Goal: Task Accomplishment & Management: Manage account settings

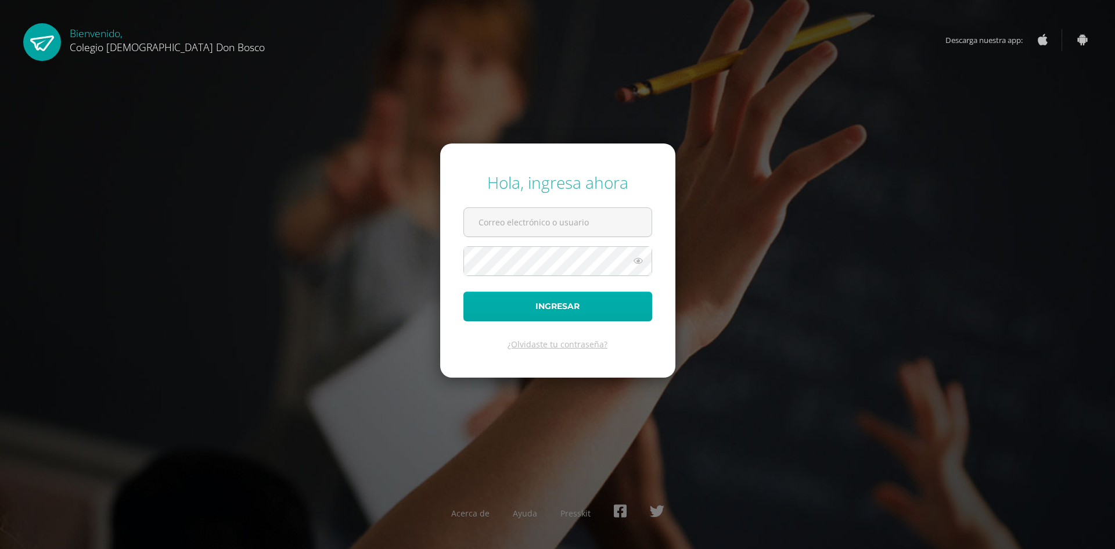
type input "[EMAIL_ADDRESS][DOMAIN_NAME]"
click at [628, 297] on button "Ingresar" at bounding box center [557, 306] width 189 height 30
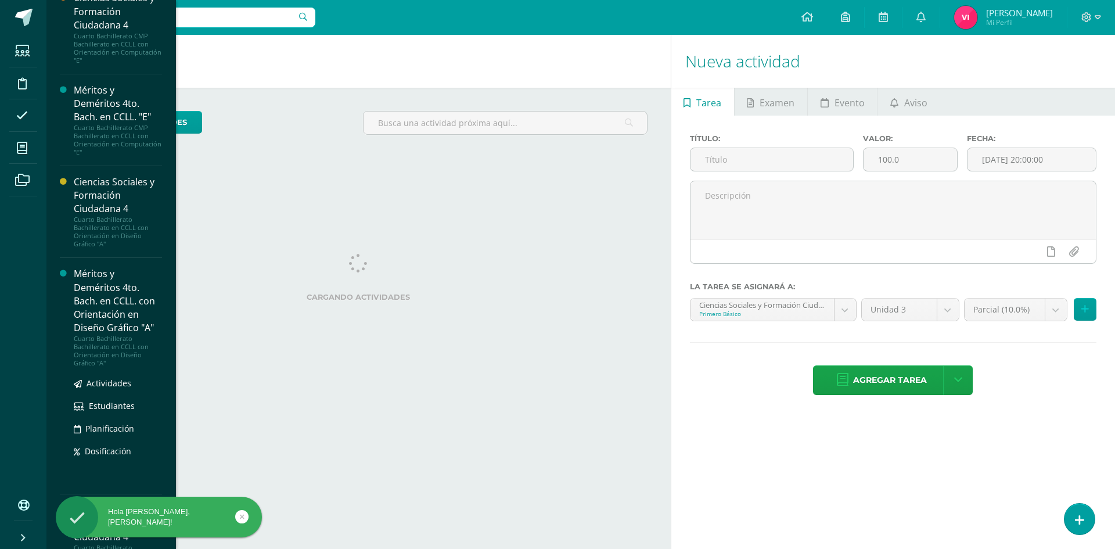
scroll to position [1196, 0]
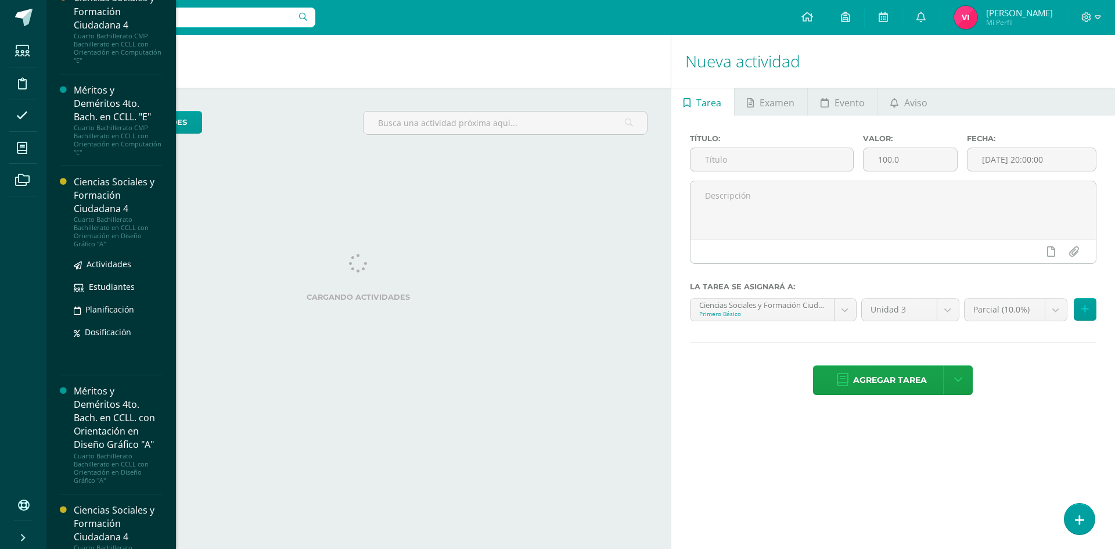
click at [89, 195] on div "Ciencias Sociales y Formación Ciudadana 4" at bounding box center [118, 195] width 88 height 40
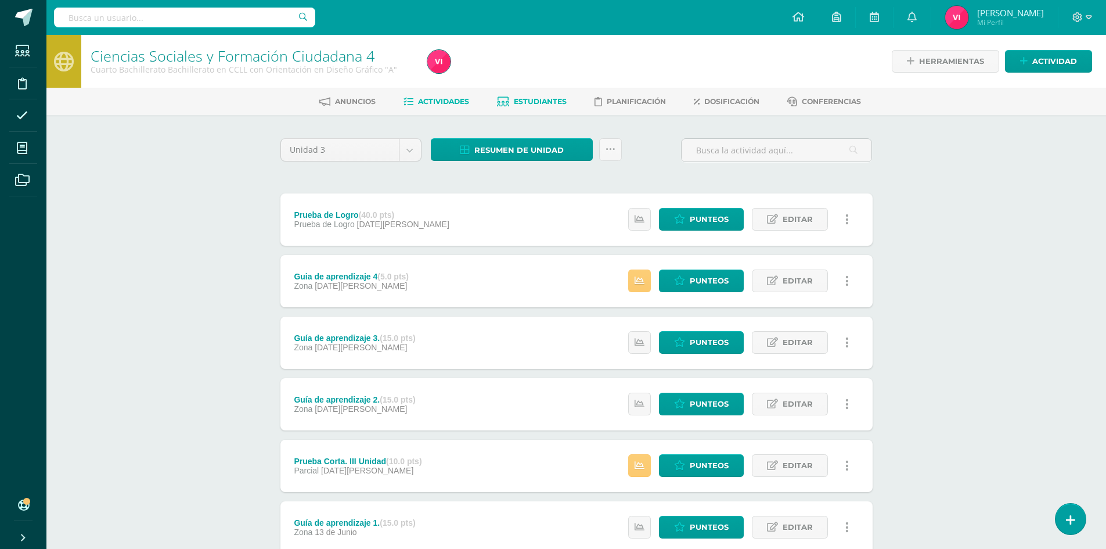
click at [555, 99] on span "Estudiantes" at bounding box center [540, 101] width 53 height 9
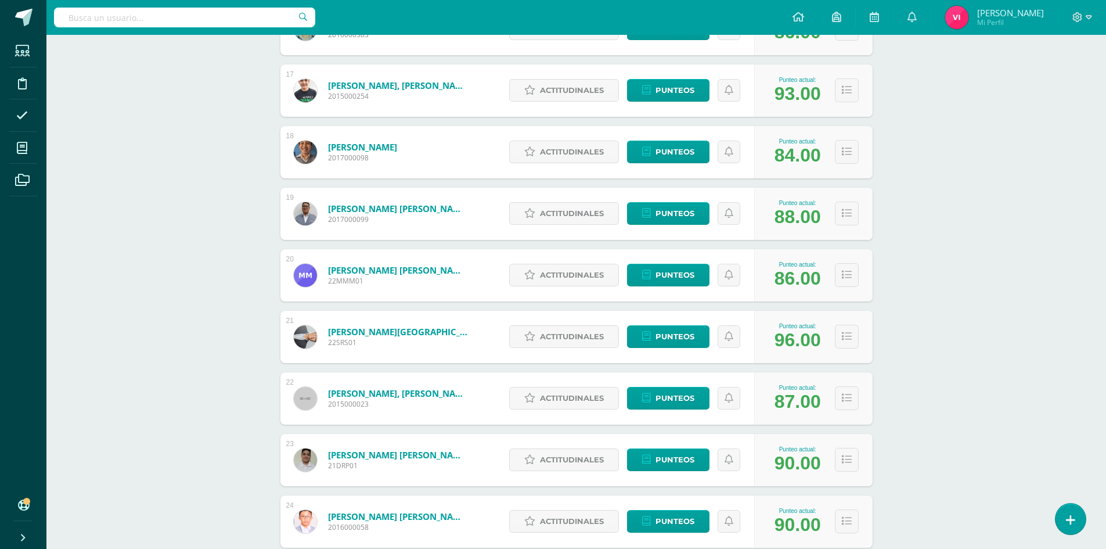
scroll to position [1231, 0]
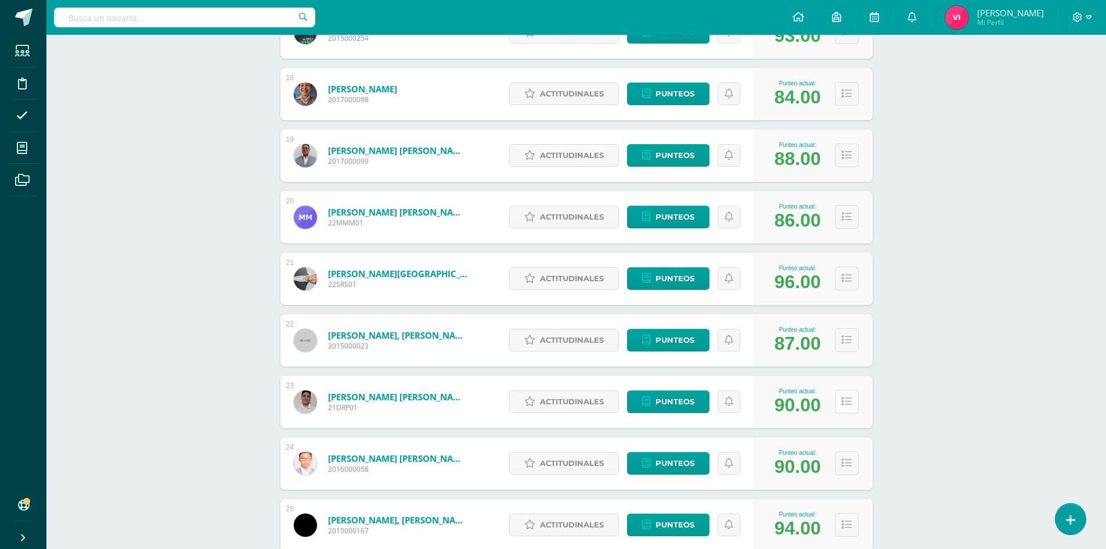
click at [845, 411] on button at bounding box center [847, 402] width 24 height 24
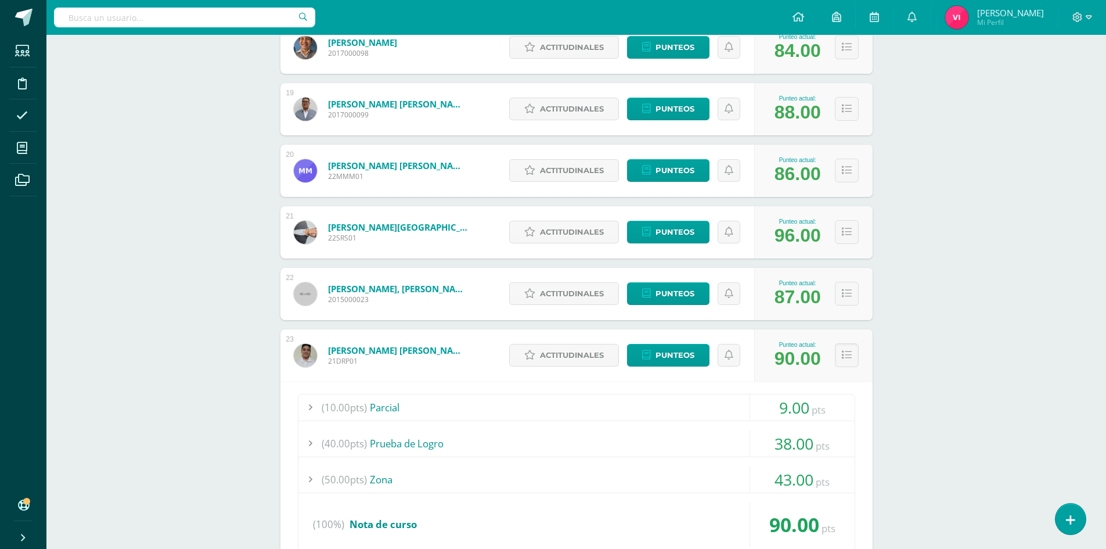
scroll to position [1336, 0]
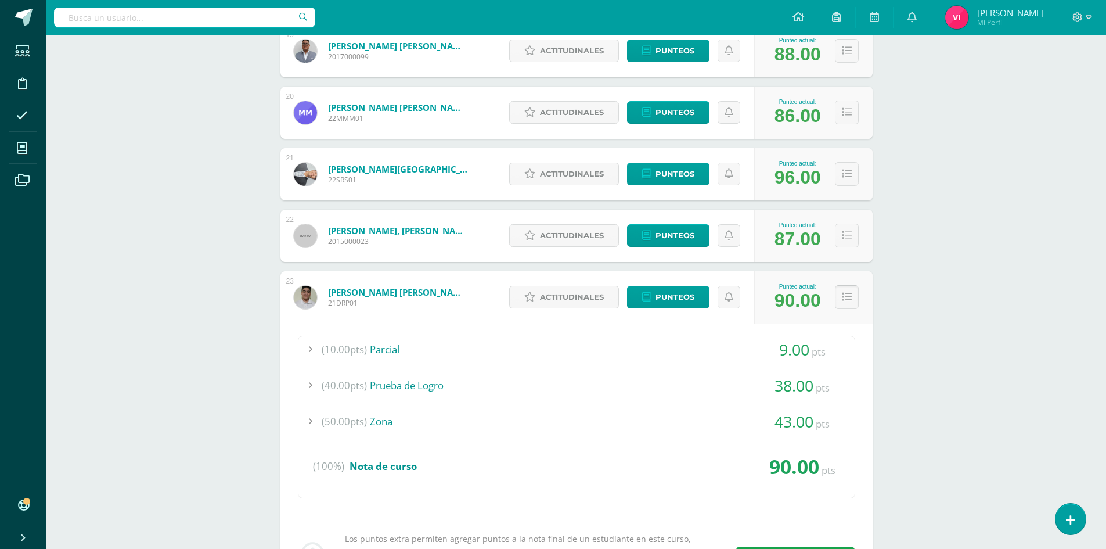
click at [852, 300] on button at bounding box center [847, 297] width 24 height 24
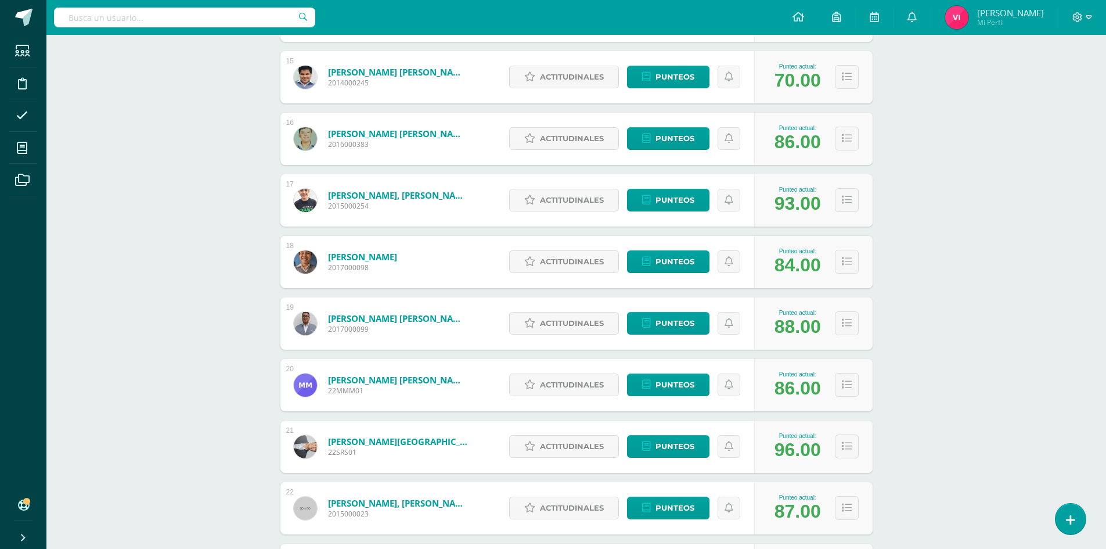
scroll to position [1161, 0]
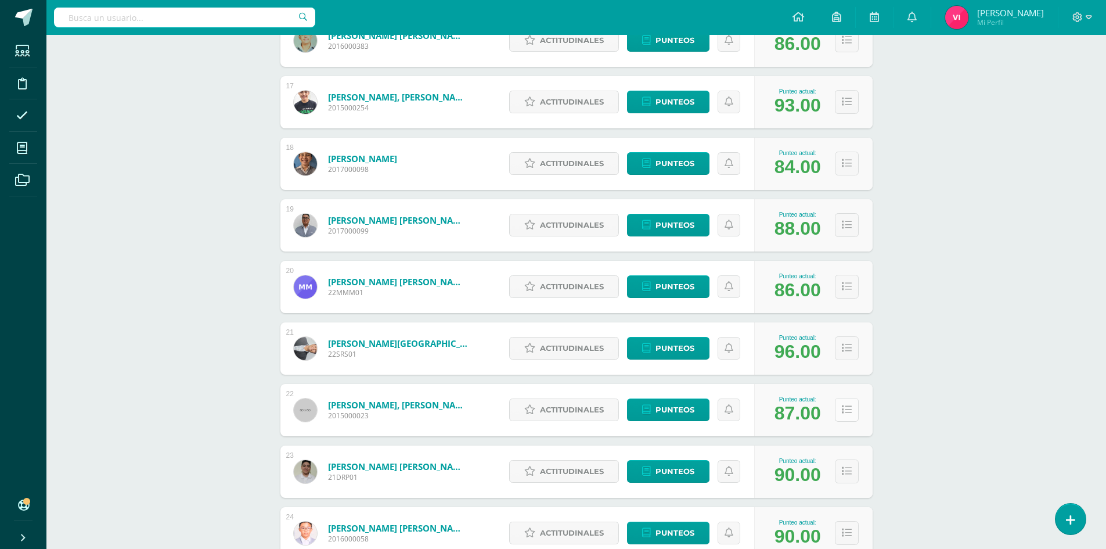
click at [845, 409] on icon at bounding box center [847, 410] width 10 height 10
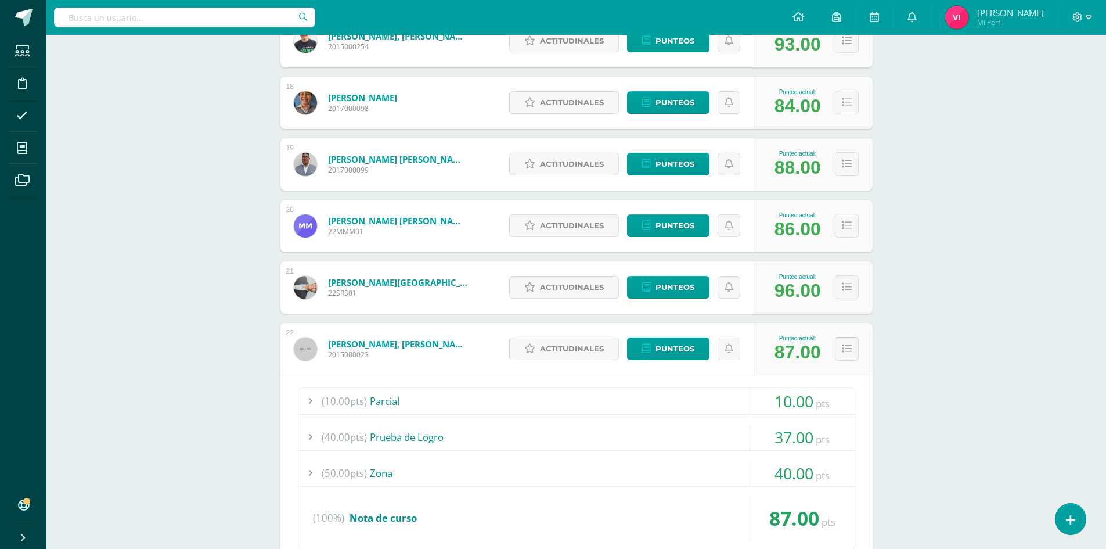
scroll to position [1277, 0]
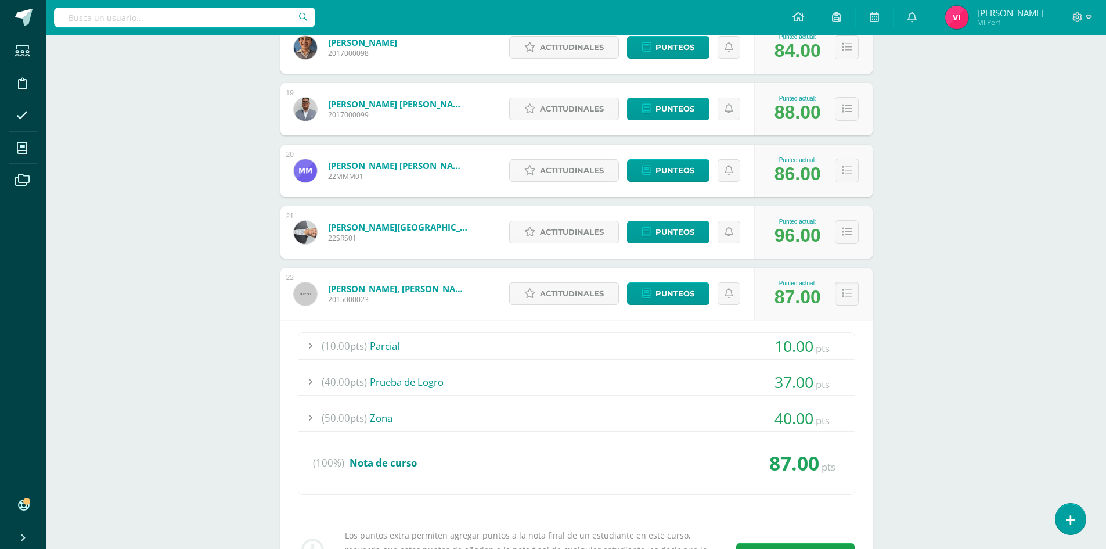
click at [805, 422] on span "40.00" at bounding box center [794, 417] width 39 height 21
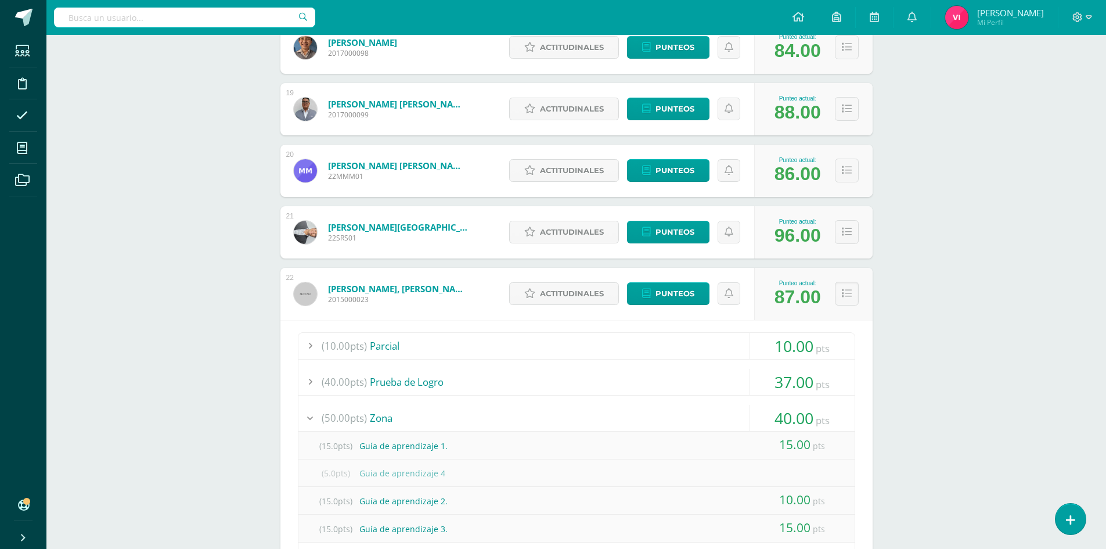
click at [805, 422] on span "40.00" at bounding box center [794, 417] width 39 height 21
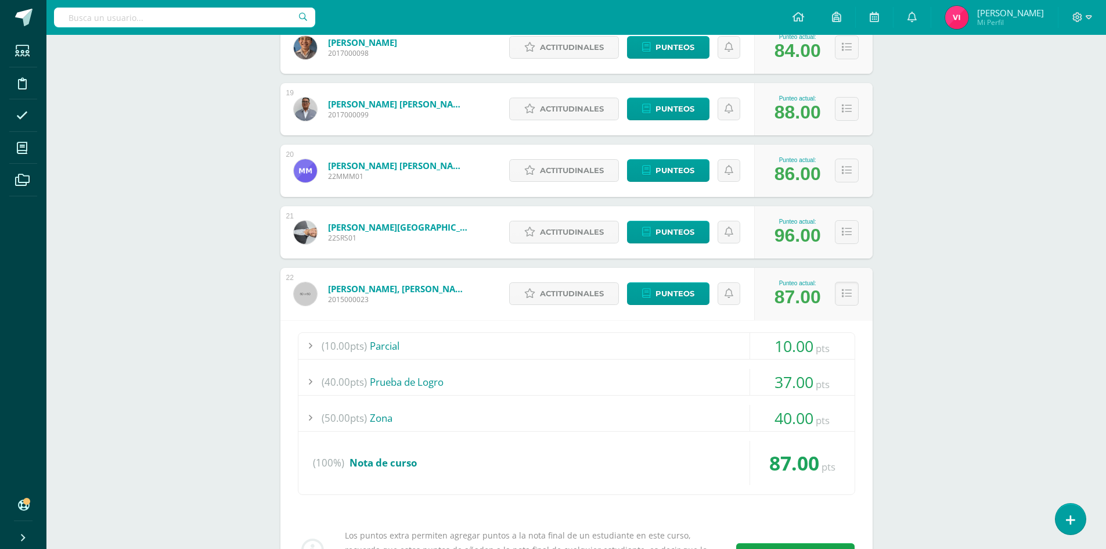
click at [805, 422] on span "40.00" at bounding box center [794, 417] width 39 height 21
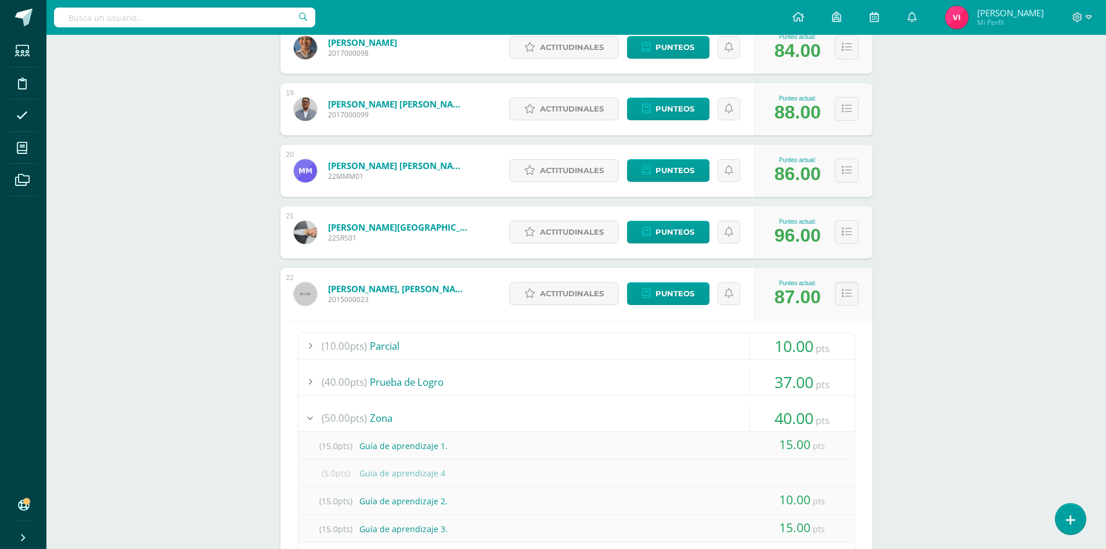
click at [805, 422] on span "40.00" at bounding box center [794, 417] width 39 height 21
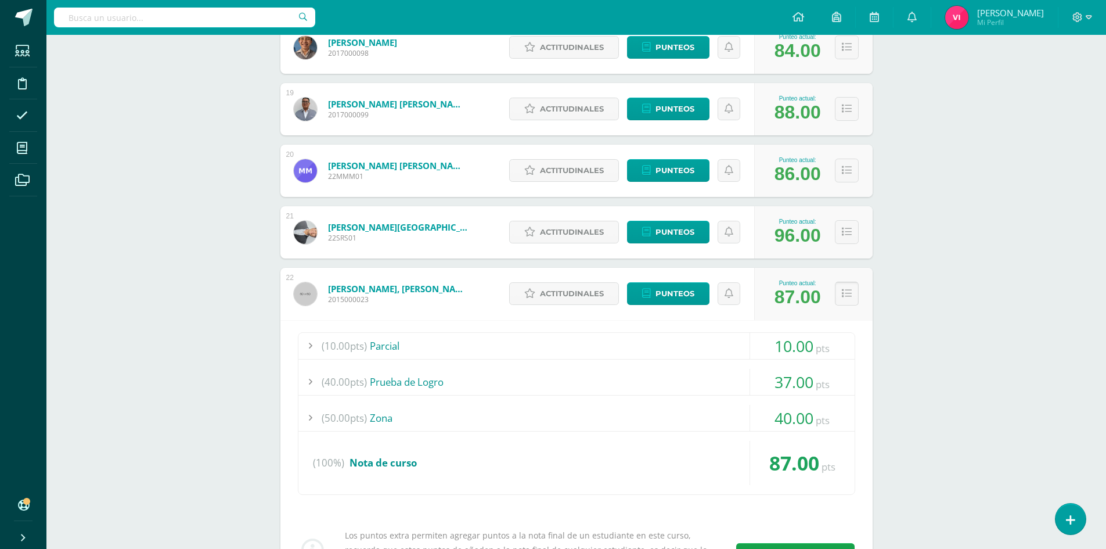
click at [838, 294] on button at bounding box center [847, 294] width 24 height 24
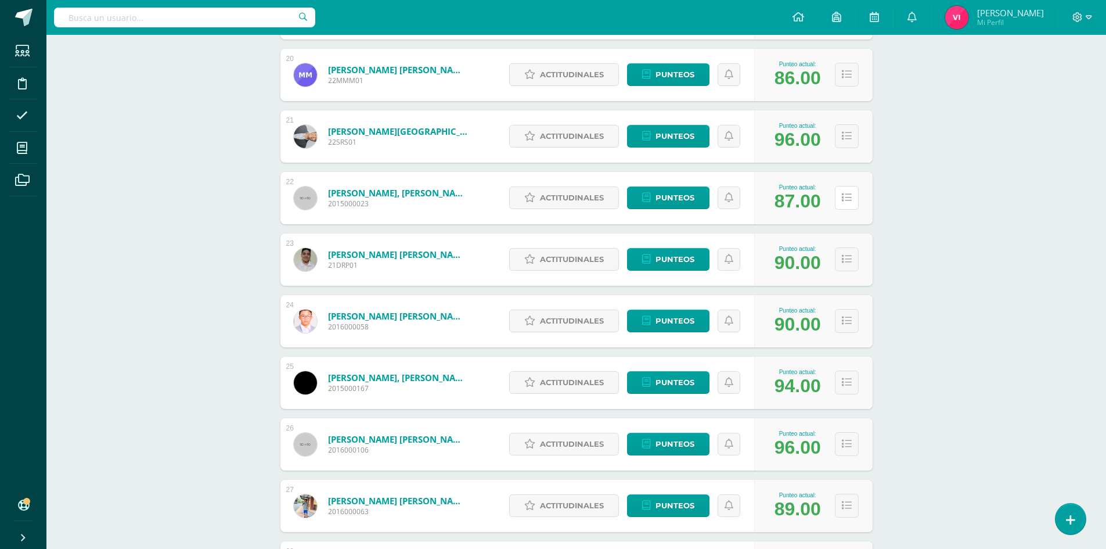
scroll to position [1394, 0]
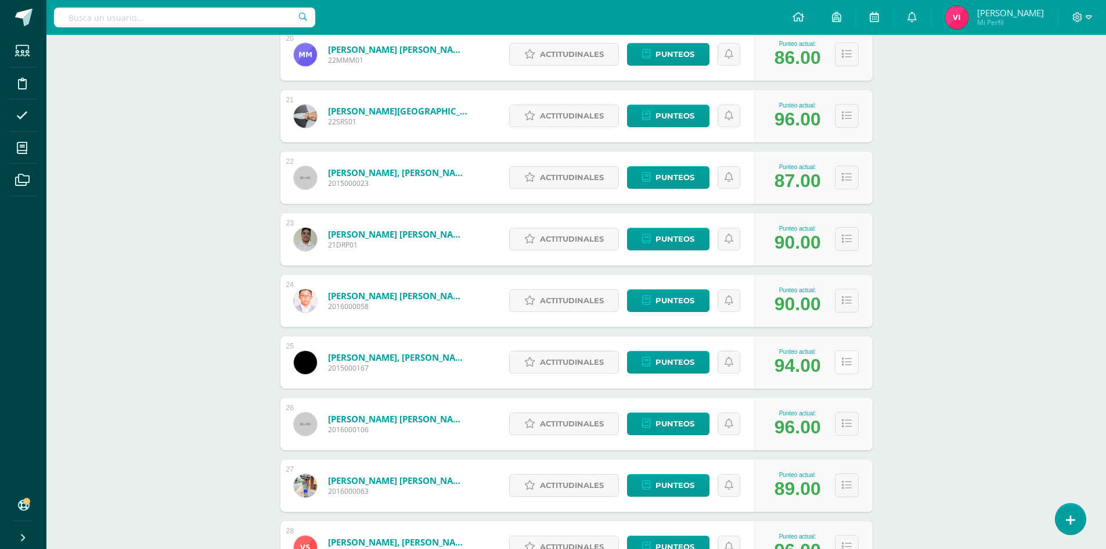
click at [850, 362] on icon at bounding box center [847, 362] width 10 height 10
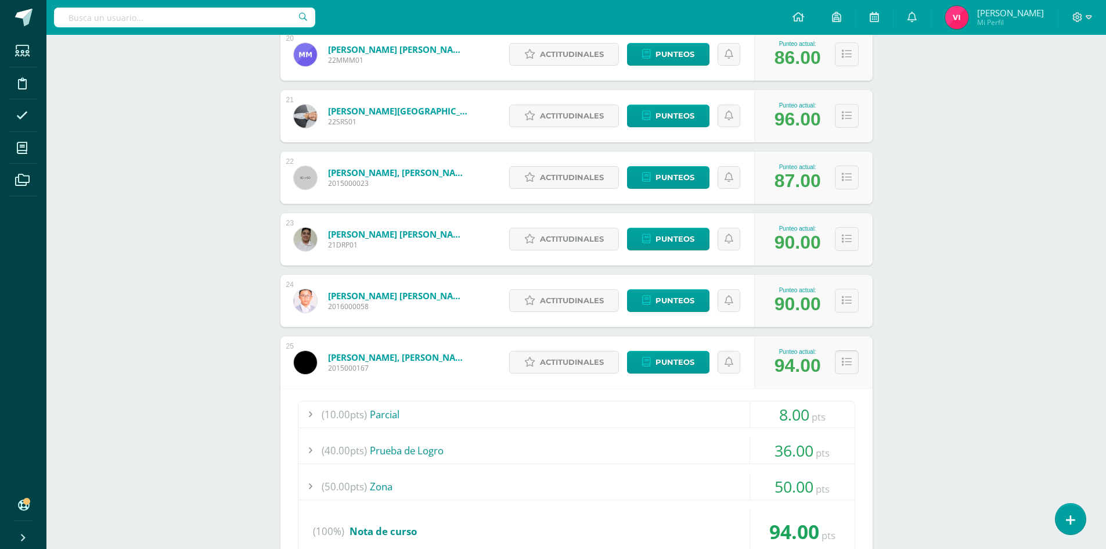
click at [853, 363] on button at bounding box center [847, 362] width 24 height 24
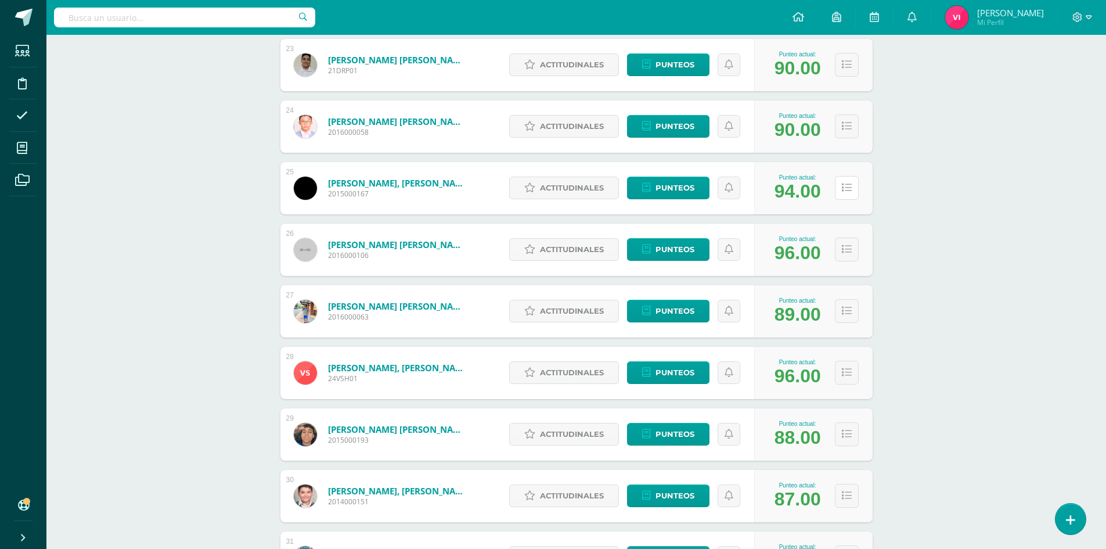
scroll to position [1680, 0]
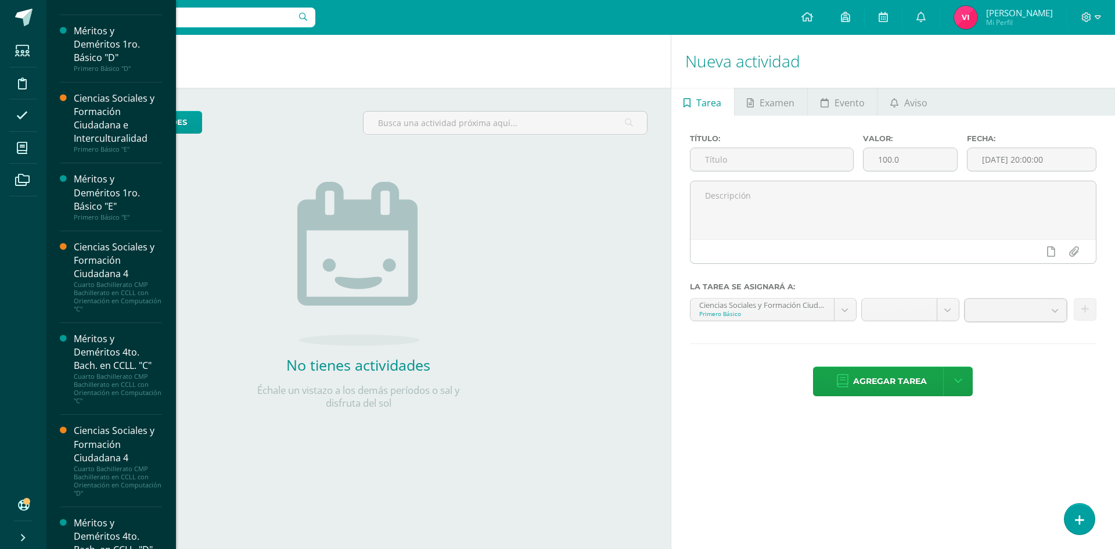
scroll to position [812, 0]
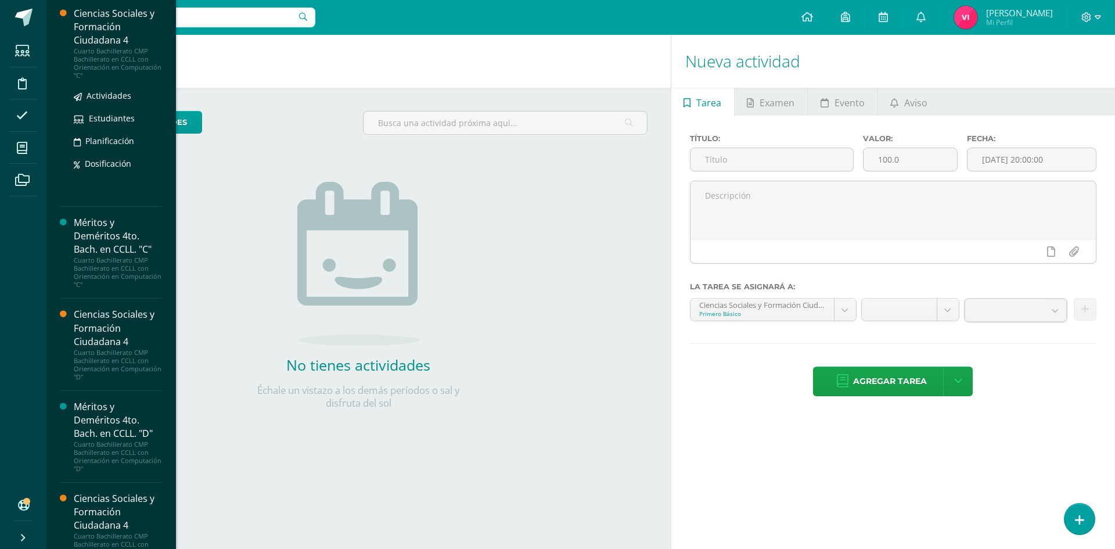
click at [105, 42] on div "Ciencias Sociales y Formación Ciudadana 4" at bounding box center [118, 27] width 88 height 40
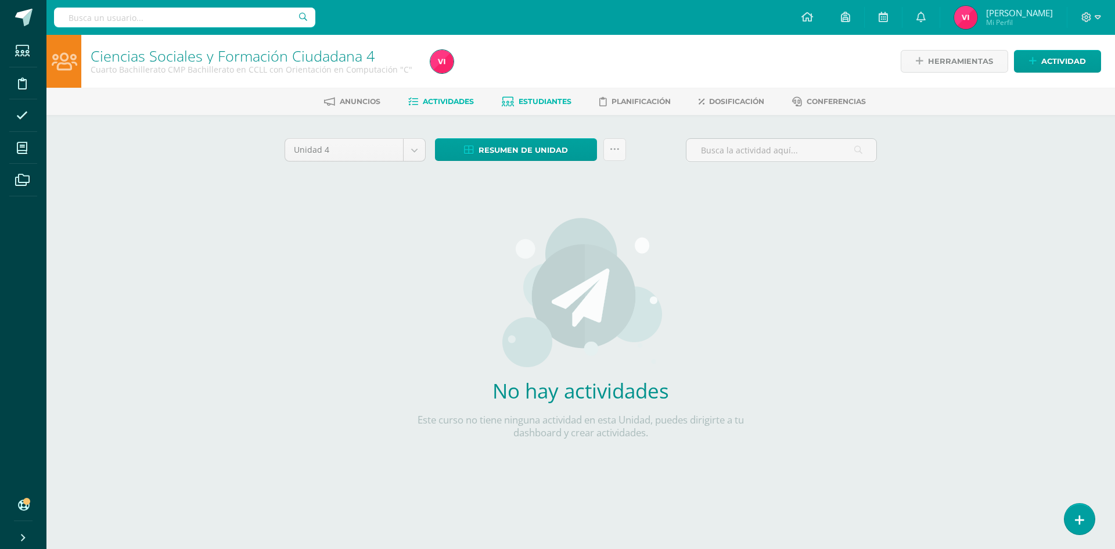
click at [529, 98] on span "Estudiantes" at bounding box center [545, 101] width 53 height 9
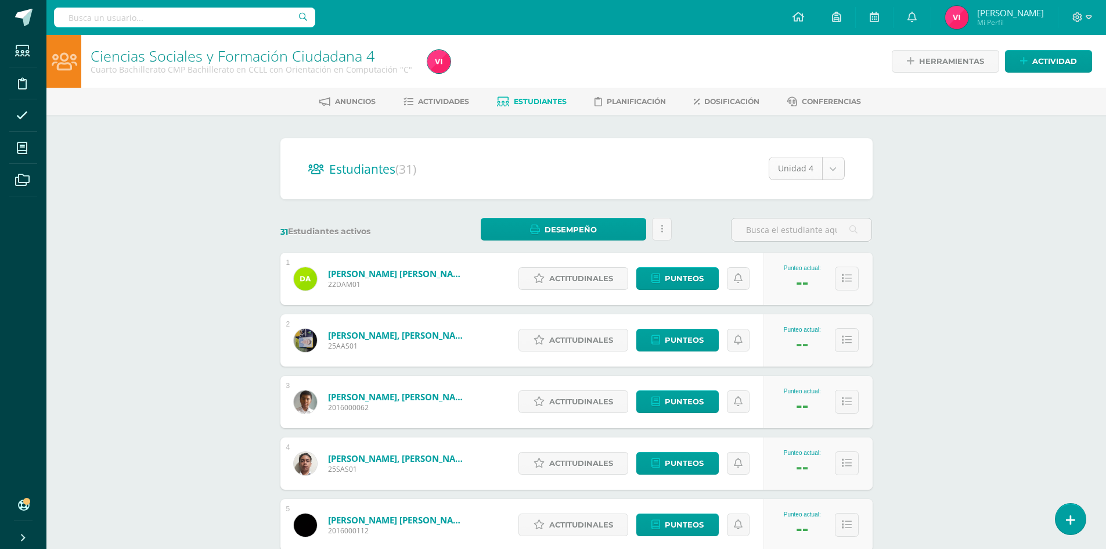
click at [832, 171] on body "Estudiantes Disciplina Asistencia Mis cursos Archivos Soporte Centro de ayuda Ú…" at bounding box center [553, 466] width 1106 height 932
select select "/dashboard/teacher/section/4188/students/?unit=161168"
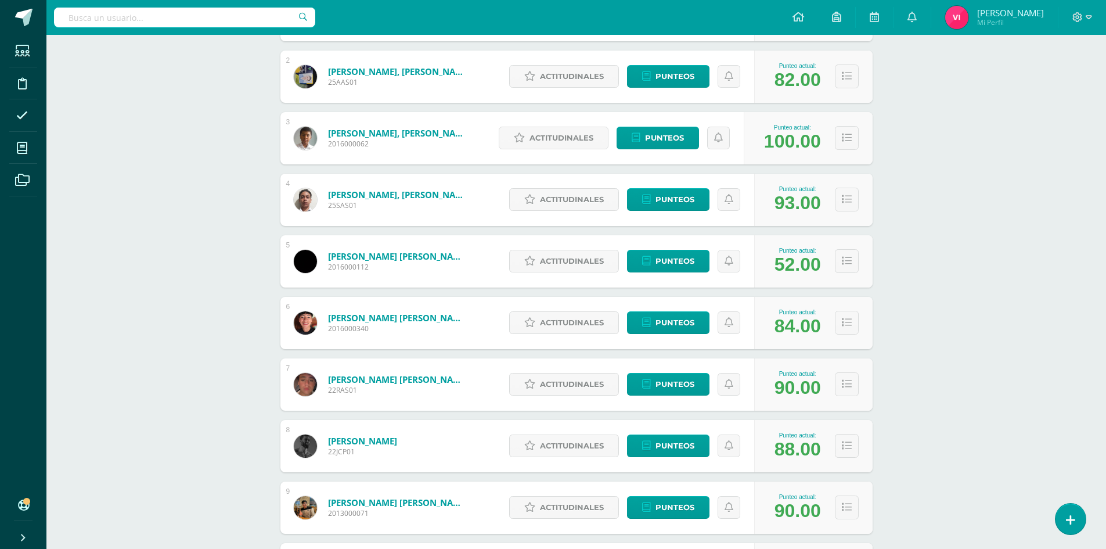
scroll to position [93, 0]
